Goal: Communication & Community: Answer question/provide support

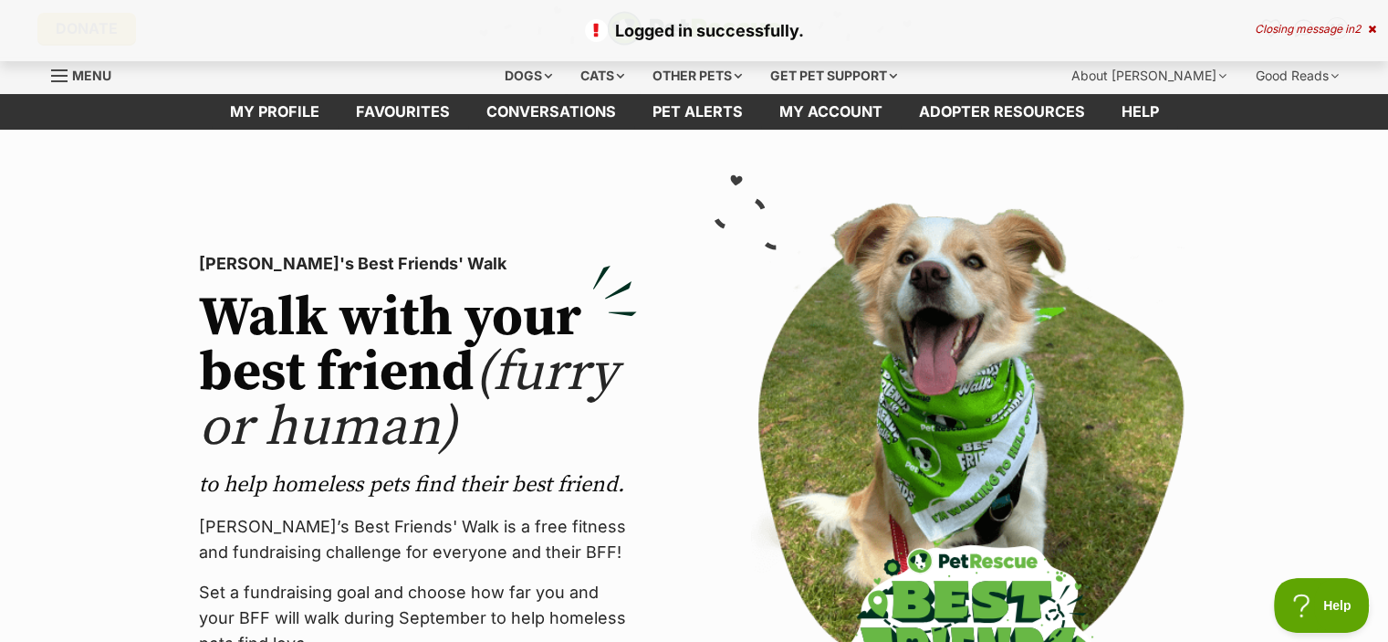
click at [1365, 28] on div "Closing message in 2" at bounding box center [1315, 29] width 121 height 13
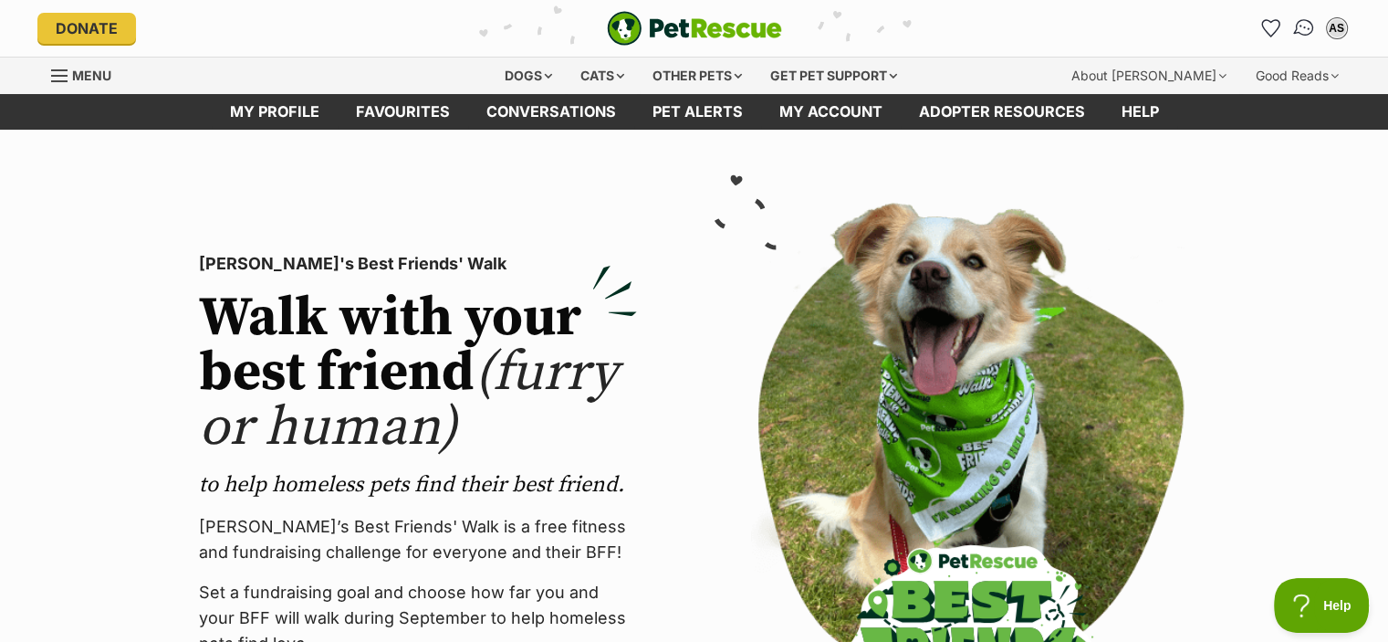
click at [1297, 28] on img "Conversations" at bounding box center [1303, 28] width 25 height 24
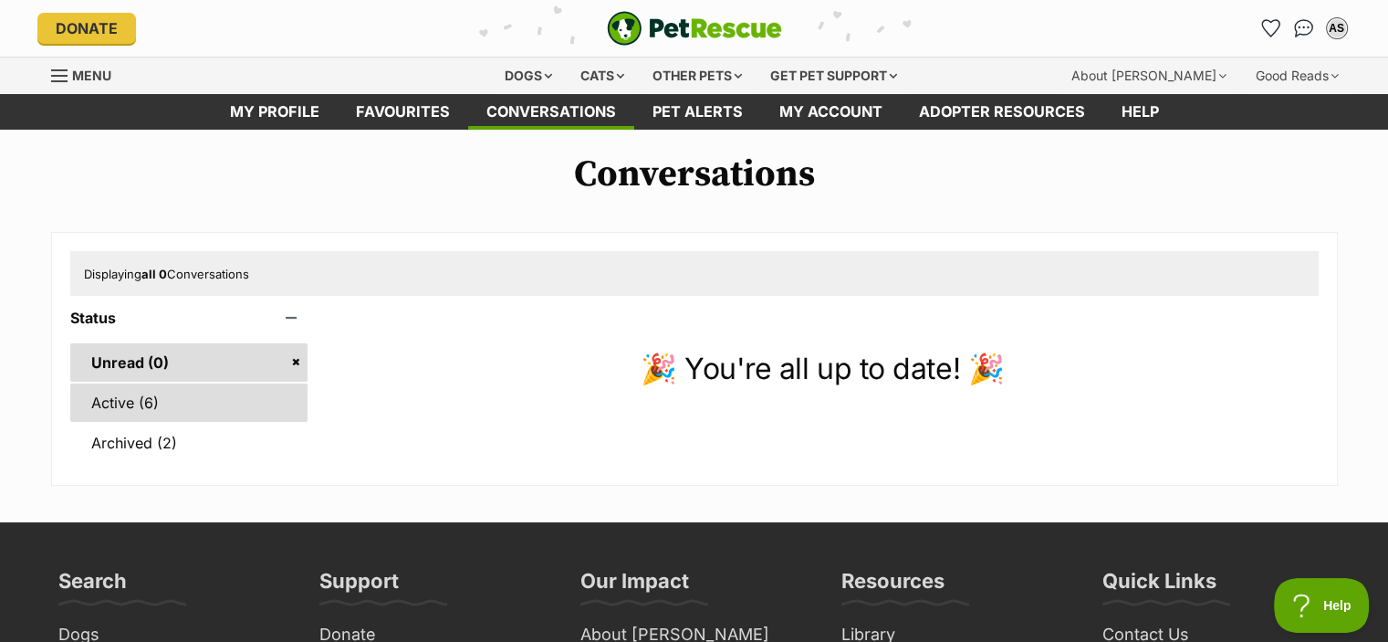
click at [208, 404] on link "Active (6)" at bounding box center [189, 402] width 238 height 38
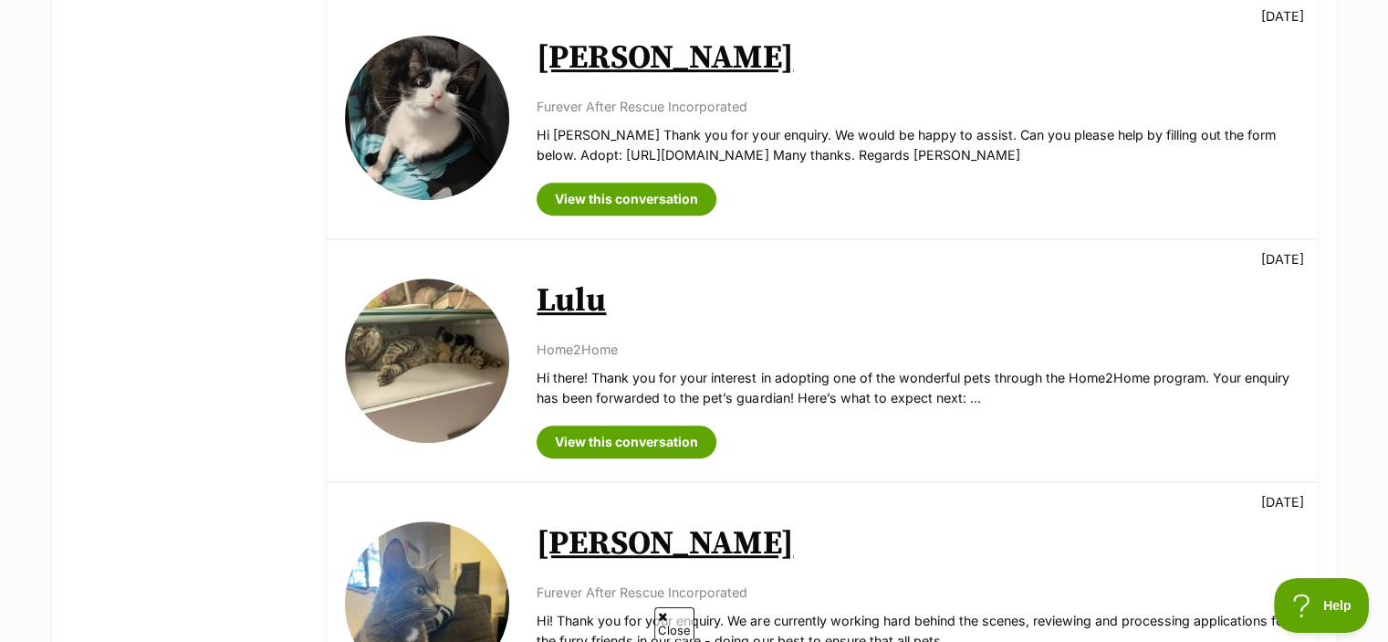
scroll to position [796, 0]
